Goal: Task Accomplishment & Management: Use online tool/utility

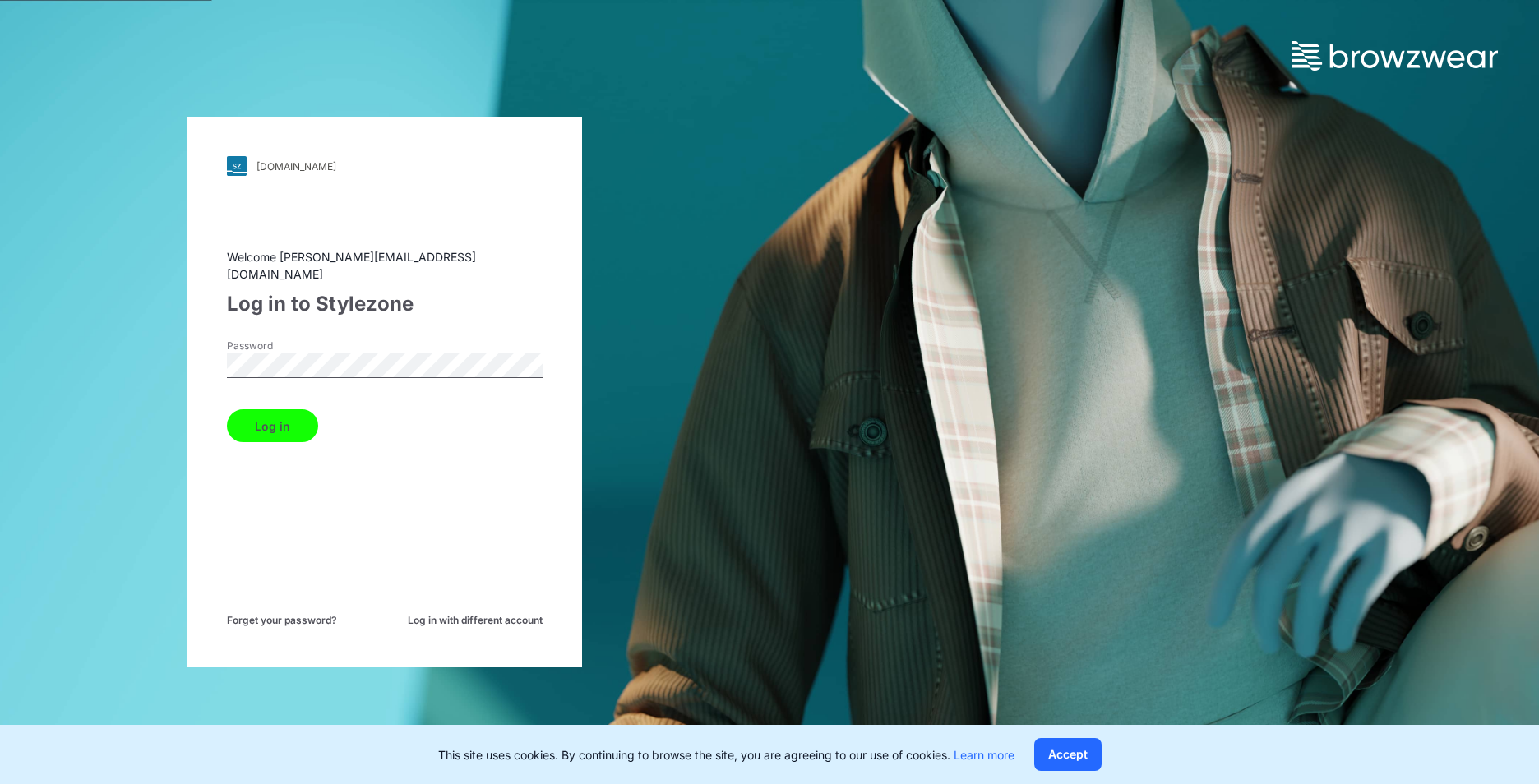
click at [292, 421] on button "Log in" at bounding box center [273, 425] width 91 height 33
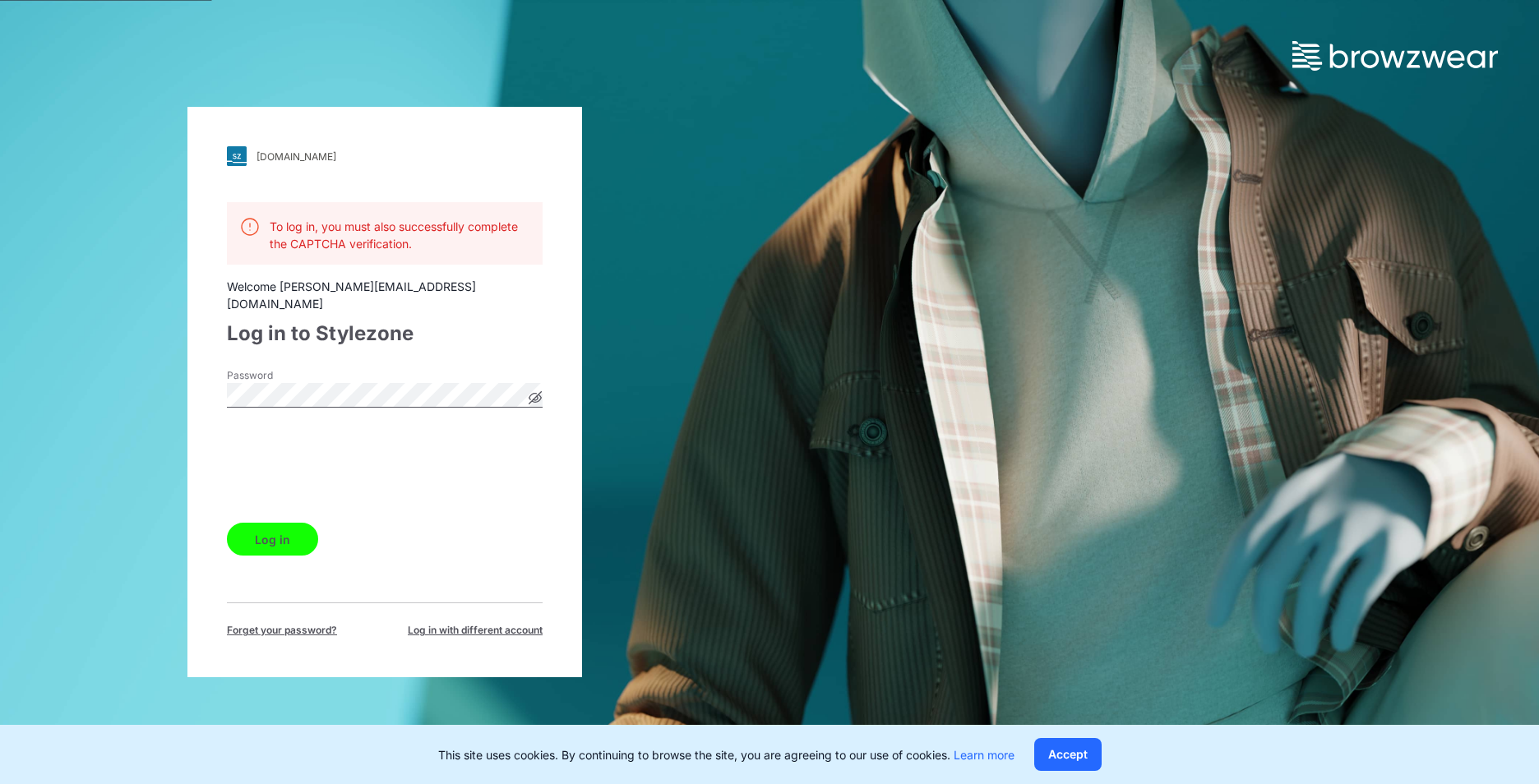
click at [284, 537] on button "Log in" at bounding box center [273, 539] width 91 height 33
click at [298, 533] on button "Log in" at bounding box center [273, 539] width 91 height 33
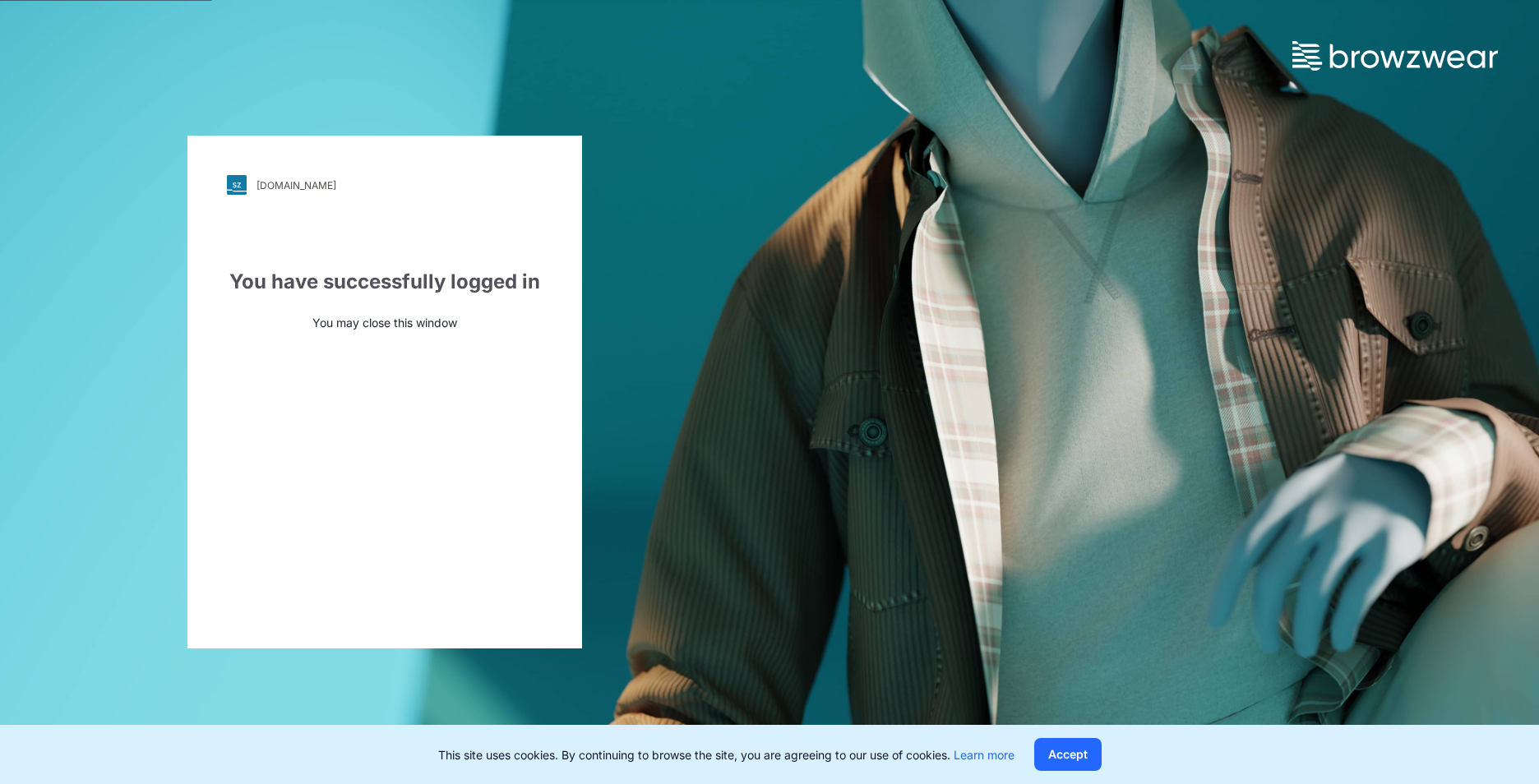
click at [1078, 763] on button "Accept" at bounding box center [1068, 755] width 68 height 33
